Goal: Register for event/course

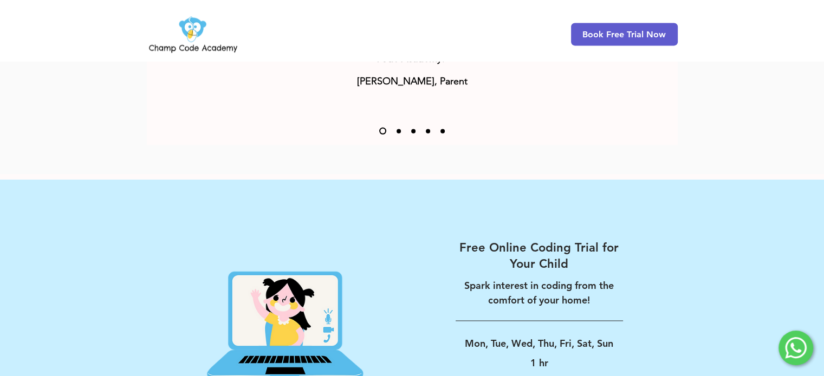
scroll to position [1757, 0]
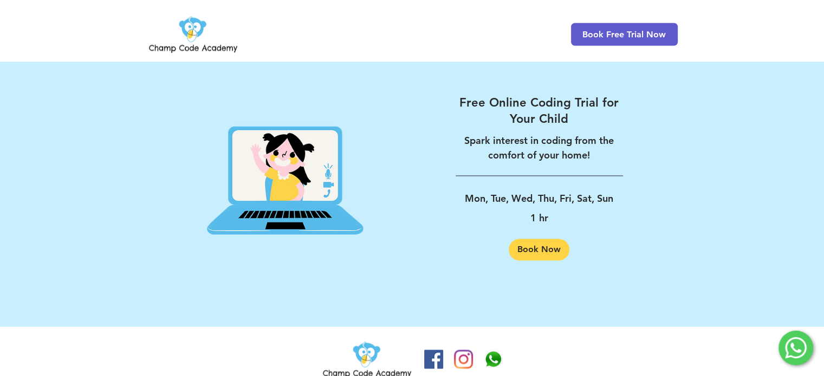
click at [486, 350] on img "Champ Code Academy WhatsApp" at bounding box center [493, 359] width 19 height 19
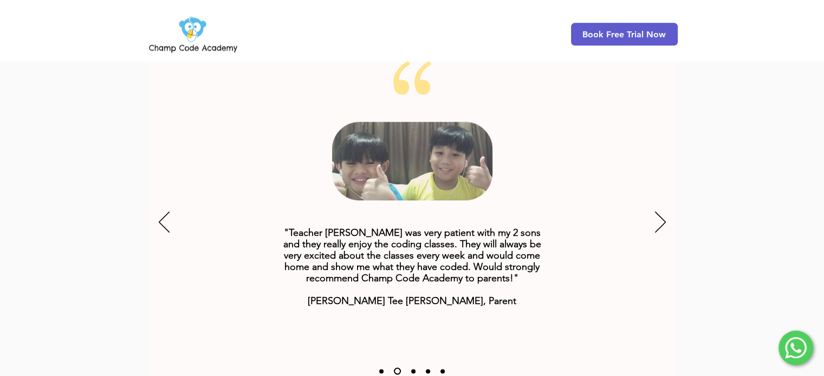
scroll to position [1370, 0]
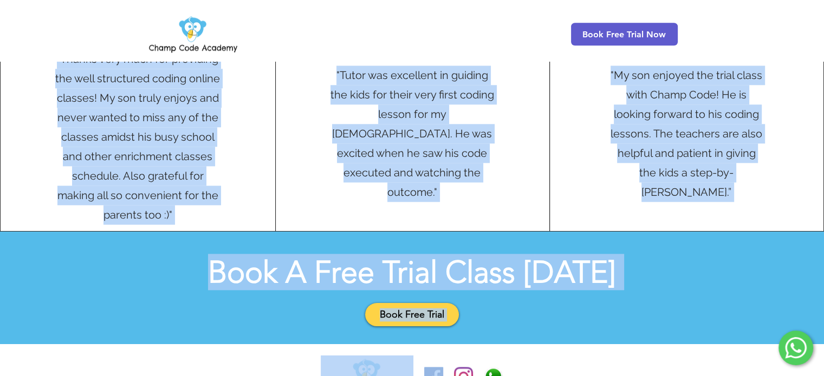
scroll to position [1252, 0]
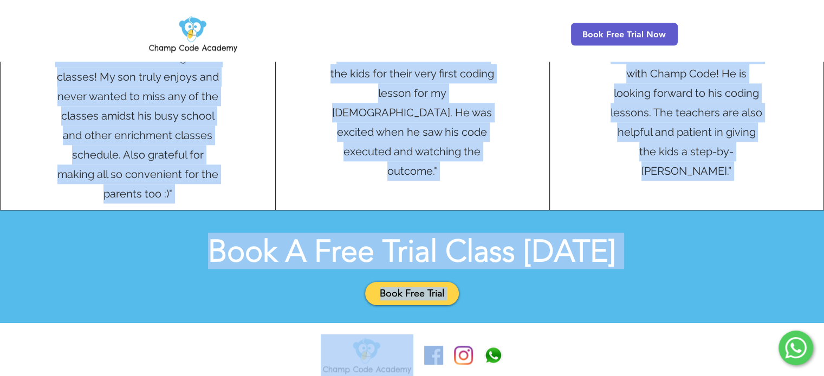
drag, startPoint x: 355, startPoint y: 159, endPoint x: 593, endPoint y: 321, distance: 286.9
copy div "About Us Champ Code Academy is a leading online coding school for children. Fou…"
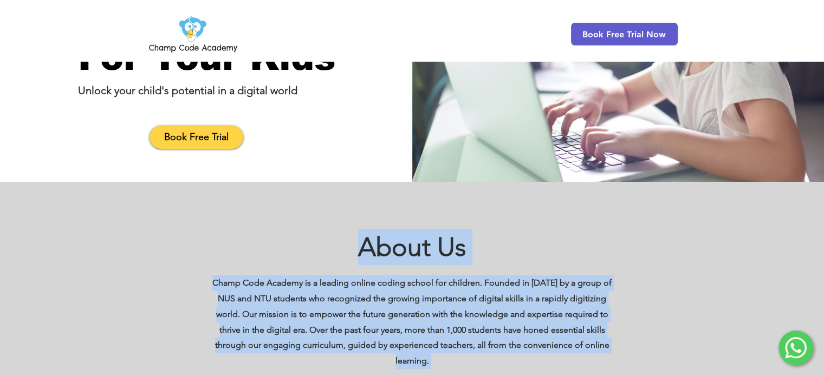
scroll to position [217, 0]
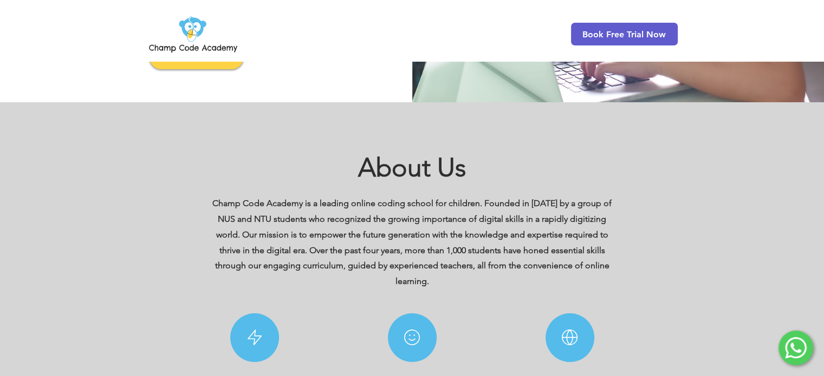
click at [302, 147] on div at bounding box center [412, 286] width 824 height 369
drag, startPoint x: 331, startPoint y: 210, endPoint x: 544, endPoint y: 210, distance: 212.8
click at [544, 210] on p "Champ Code Academy is a leading online coding school for children. Founded in […" at bounding box center [411, 243] width 409 height 94
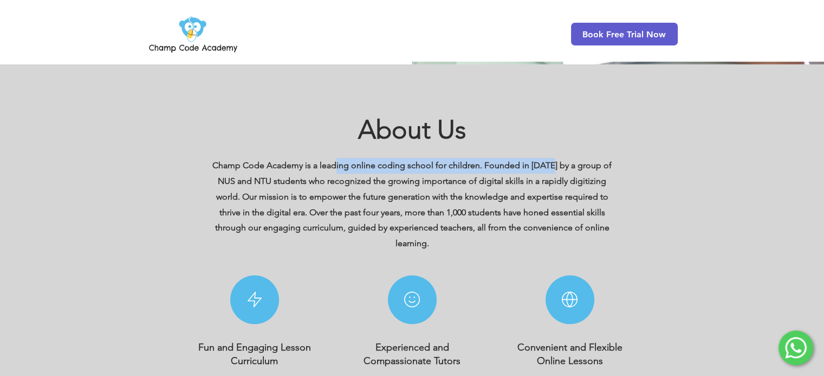
scroll to position [379, 0]
